Goal: Check status

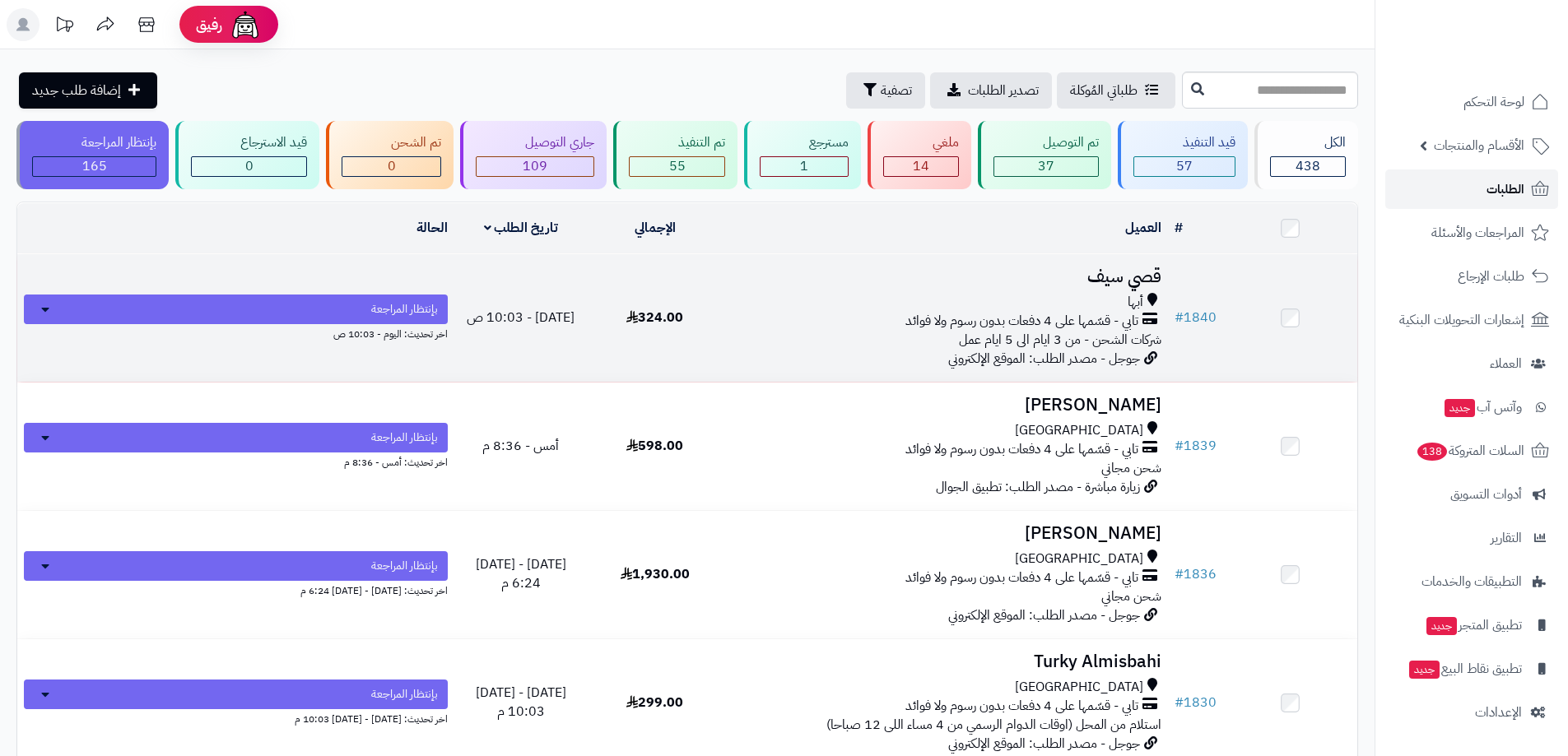
click at [1480, 196] on link "الطلبات" at bounding box center [1471, 189] width 173 height 39
click at [1137, 275] on h3 "قصي سيف" at bounding box center [944, 277] width 433 height 19
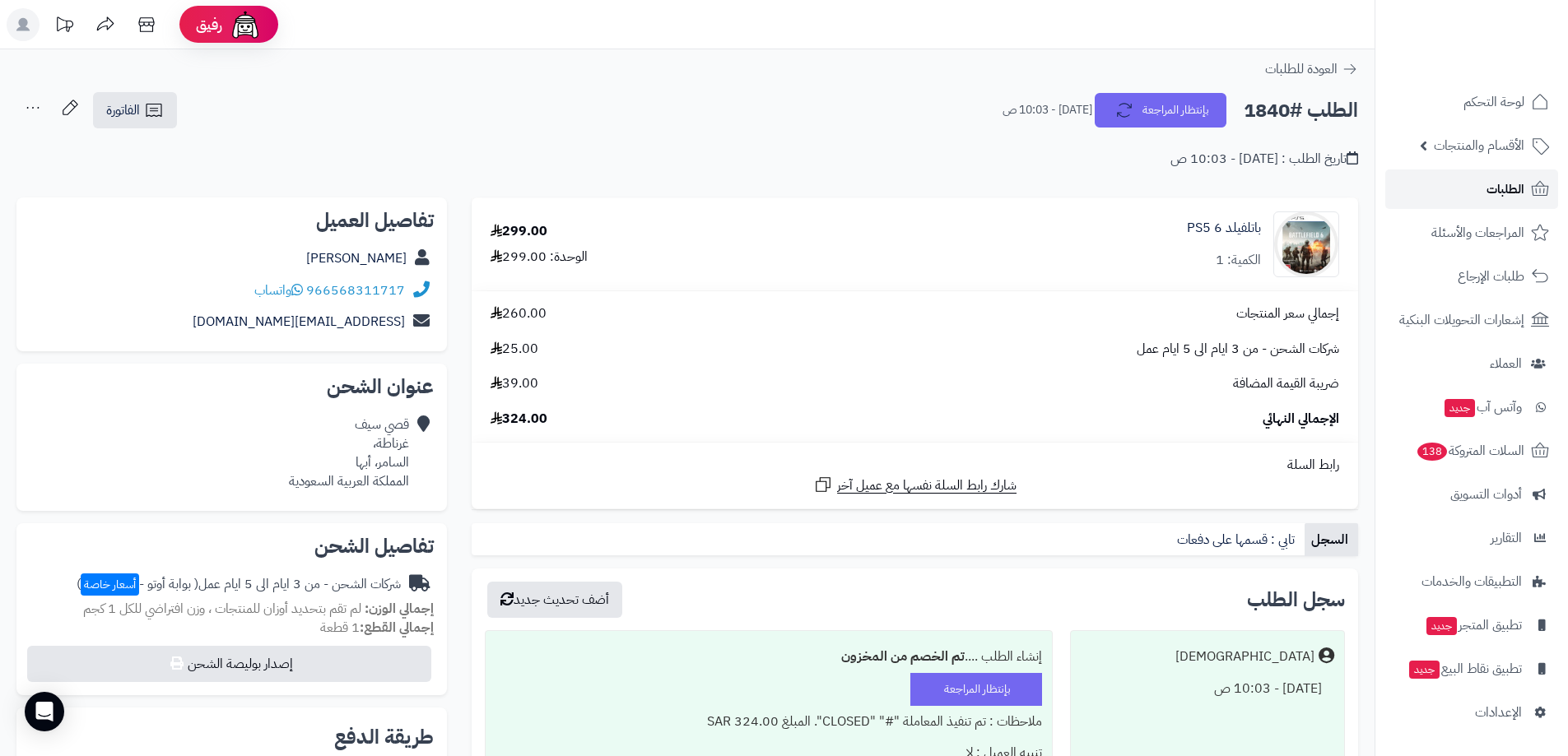
click at [1478, 192] on link "الطلبات" at bounding box center [1471, 189] width 173 height 39
